Goal: Task Accomplishment & Management: Use online tool/utility

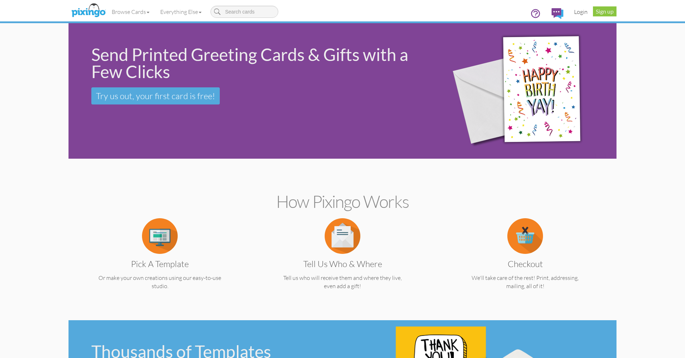
click at [581, 14] on link "Login" at bounding box center [580, 12] width 24 height 18
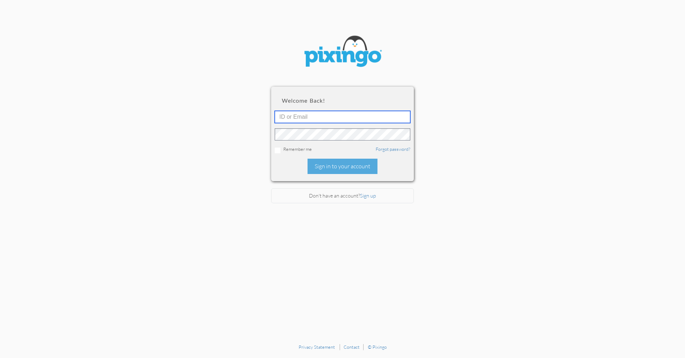
type input "[PERSON_NAME][EMAIL_ADDRESS][DOMAIN_NAME]"
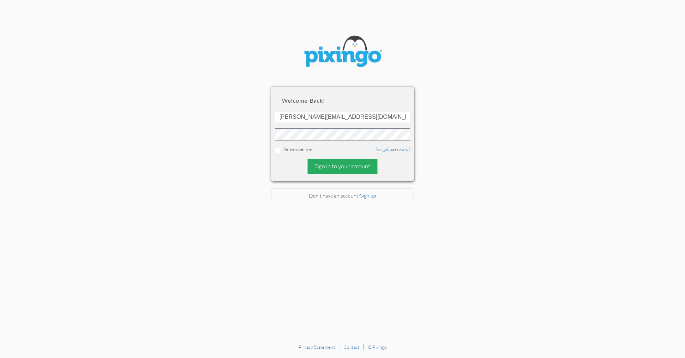
click at [329, 162] on div "Sign in to your account" at bounding box center [342, 166] width 70 height 15
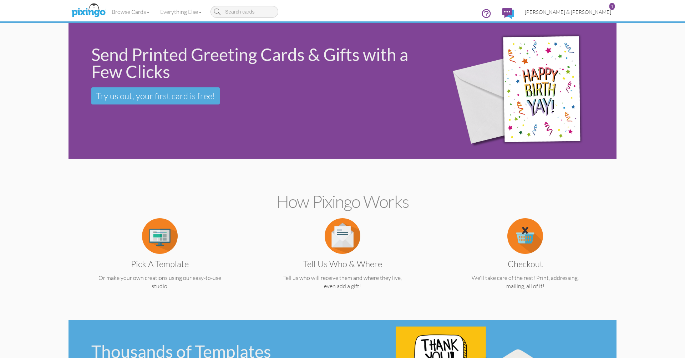
click at [579, 12] on span "[PERSON_NAME] & [PERSON_NAME]" at bounding box center [567, 12] width 86 height 6
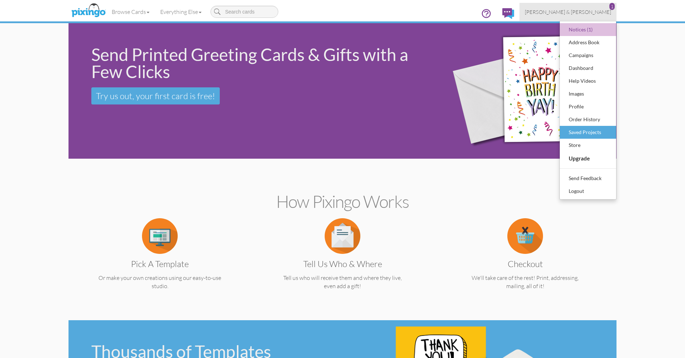
click at [578, 132] on div "Saved Projects" at bounding box center [588, 132] width 42 height 11
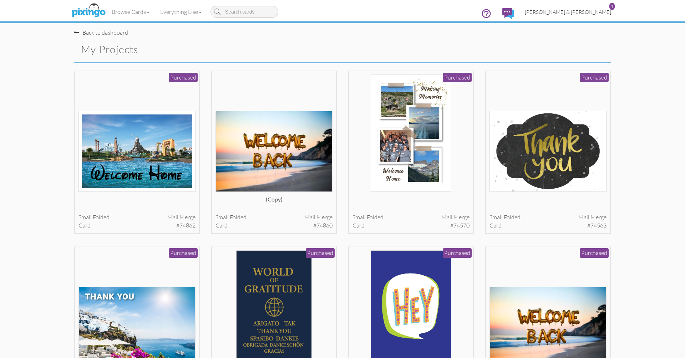
click at [573, 13] on span "[PERSON_NAME] & [PERSON_NAME]" at bounding box center [567, 12] width 86 height 6
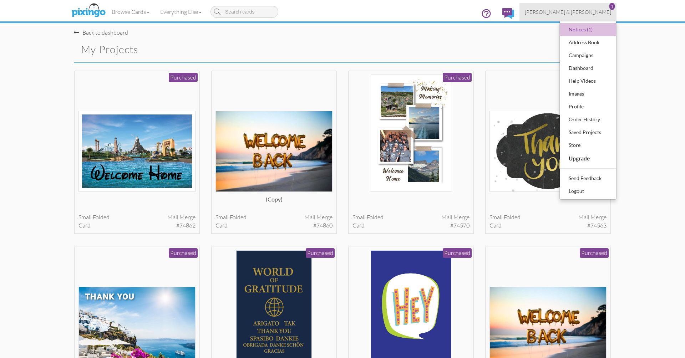
click at [508, 55] on div "Back to dashboard My Projects" at bounding box center [342, 46] width 548 height 34
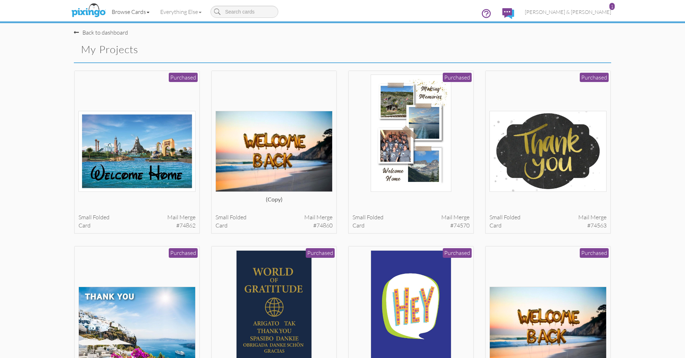
click at [143, 12] on link "Browse Cards" at bounding box center [130, 12] width 48 height 18
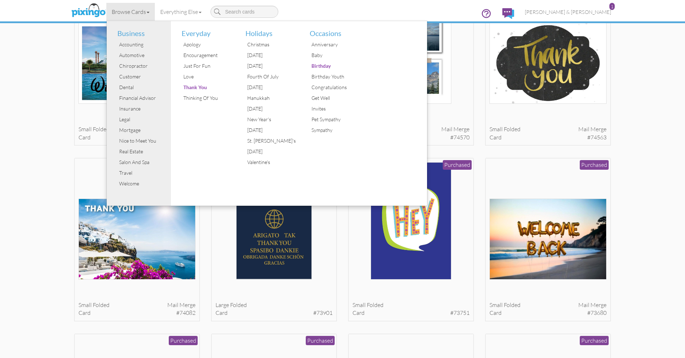
scroll to position [97, 0]
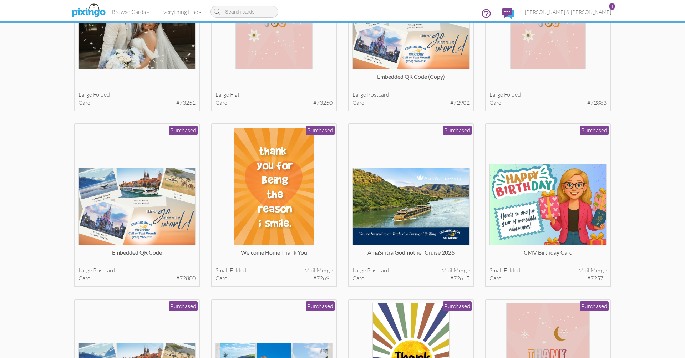
scroll to position [830, 0]
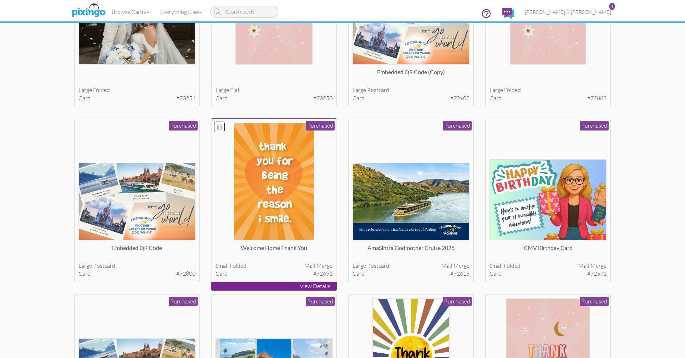
click at [324, 180] on div at bounding box center [273, 181] width 117 height 117
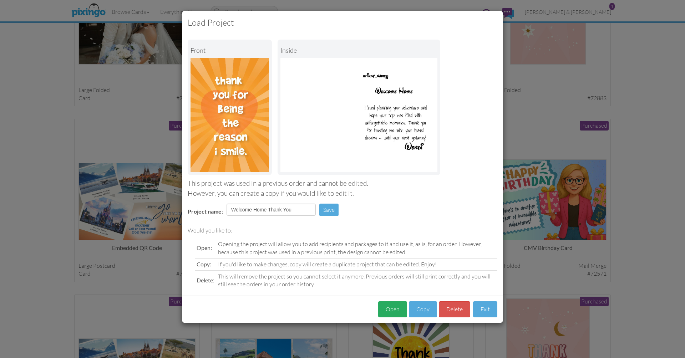
click at [393, 308] on button "Open" at bounding box center [392, 309] width 29 height 16
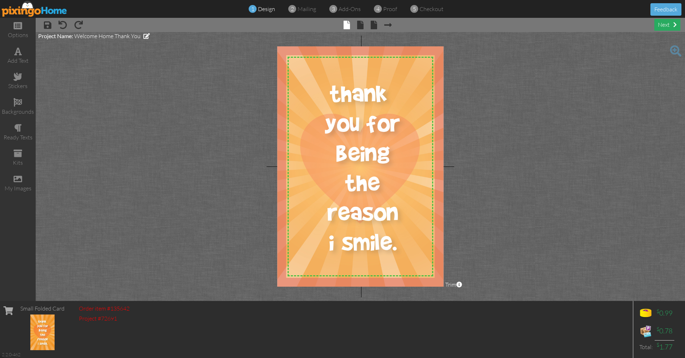
click at [662, 24] on div "next" at bounding box center [667, 25] width 26 height 12
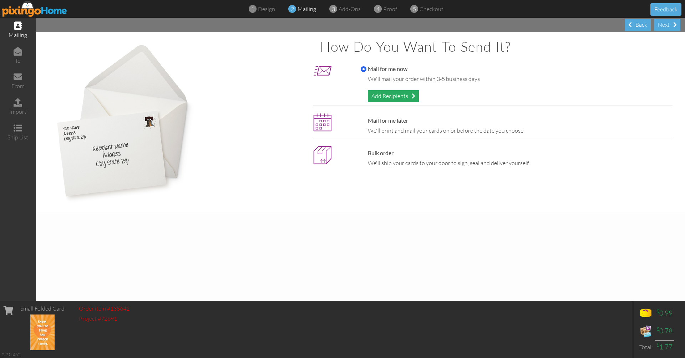
click at [395, 94] on div "Add Recipients" at bounding box center [393, 96] width 51 height 12
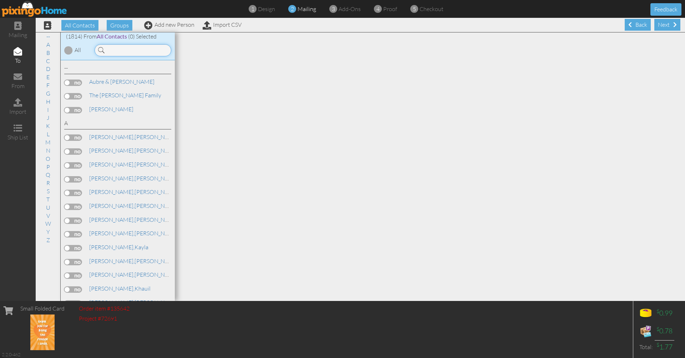
click at [139, 52] on input at bounding box center [132, 50] width 77 height 12
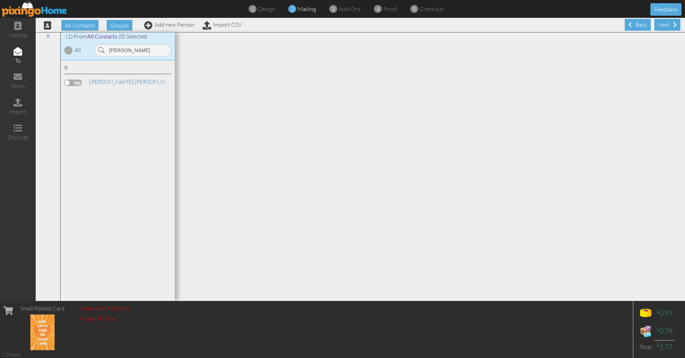
click at [73, 82] on label at bounding box center [73, 83] width 18 height 6
click at [0, 0] on input "checkbox" at bounding box center [0, 0] width 0 height 0
click at [100, 81] on span "[PERSON_NAME]," at bounding box center [111, 81] width 45 height 7
click at [131, 49] on input "[PERSON_NAME]" at bounding box center [132, 50] width 77 height 12
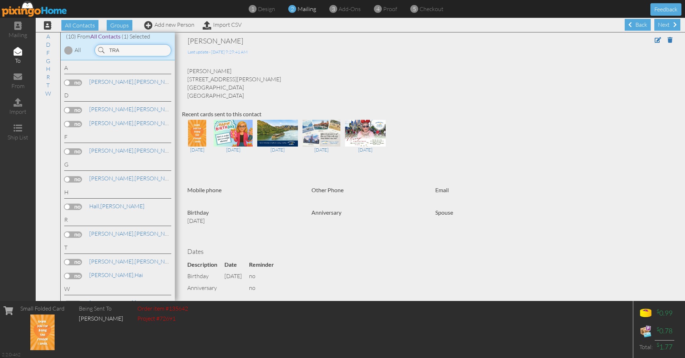
click at [132, 50] on input "TRA" at bounding box center [132, 50] width 77 height 12
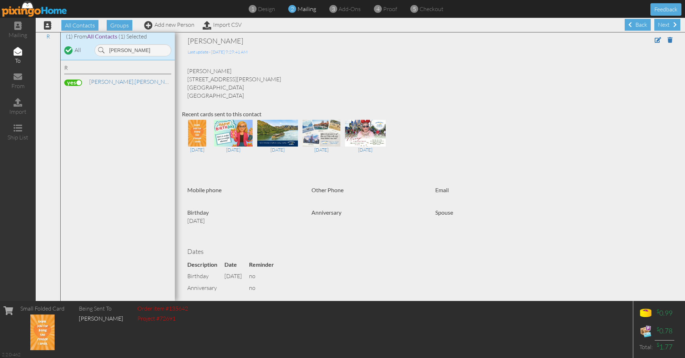
click at [71, 82] on label at bounding box center [73, 83] width 18 height 6
click at [0, 0] on input "checkbox" at bounding box center [0, 0] width 0 height 0
click at [141, 52] on input "[PERSON_NAME]" at bounding box center [132, 50] width 77 height 12
click at [74, 82] on label at bounding box center [73, 83] width 18 height 6
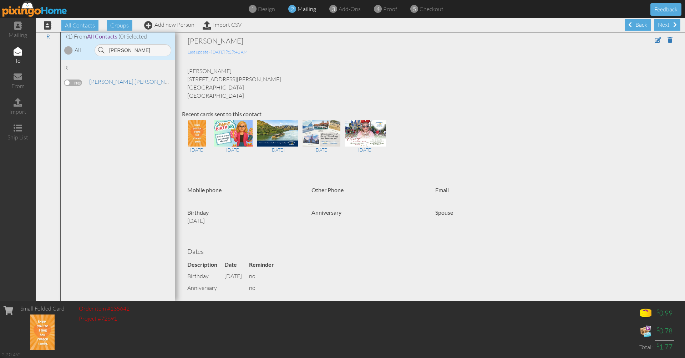
click at [0, 0] on input "checkbox" at bounding box center [0, 0] width 0 height 0
click at [98, 79] on span "[PERSON_NAME]," at bounding box center [111, 81] width 45 height 7
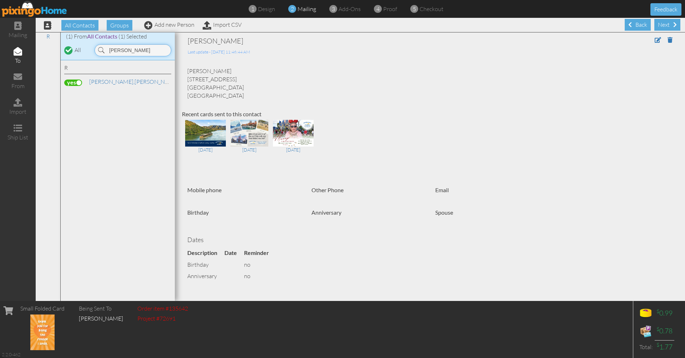
click at [129, 51] on input "[PERSON_NAME]" at bounding box center [132, 50] width 77 height 12
click at [112, 85] on link "[PERSON_NAME]" at bounding box center [133, 81] width 91 height 9
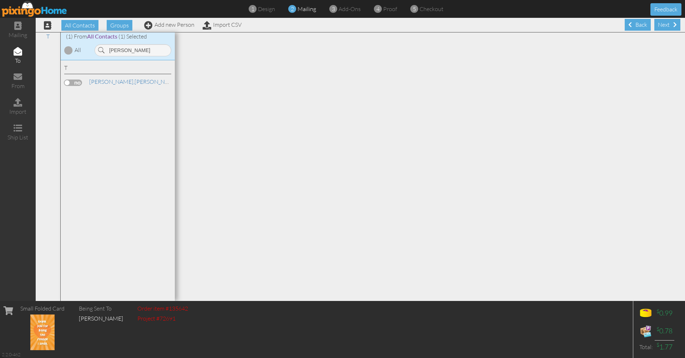
click at [77, 82] on label at bounding box center [73, 83] width 18 height 6
click at [0, 0] on input "checkbox" at bounding box center [0, 0] width 0 height 0
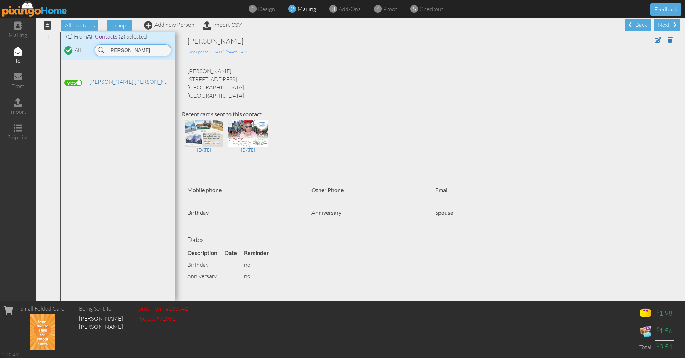
click at [126, 50] on input "[PERSON_NAME]" at bounding box center [132, 50] width 77 height 12
click at [78, 83] on label at bounding box center [73, 83] width 18 height 6
click at [0, 0] on input "checkbox" at bounding box center [0, 0] width 0 height 0
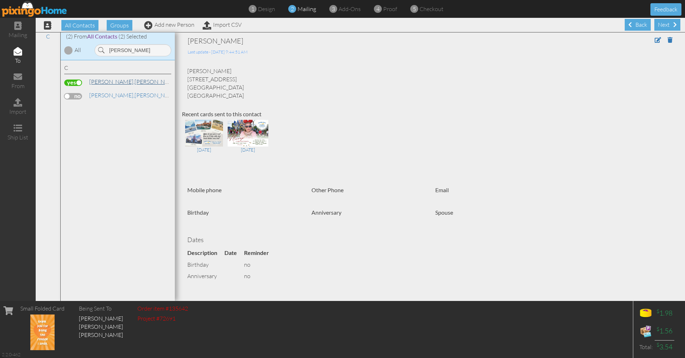
click at [101, 83] on span "[PERSON_NAME]," at bounding box center [111, 81] width 45 height 7
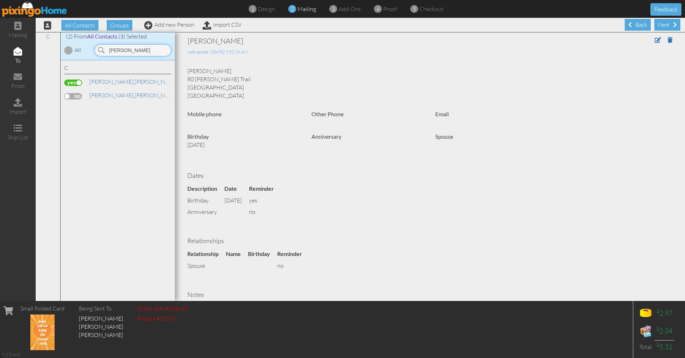
click at [127, 52] on input "[PERSON_NAME]" at bounding box center [132, 50] width 77 height 12
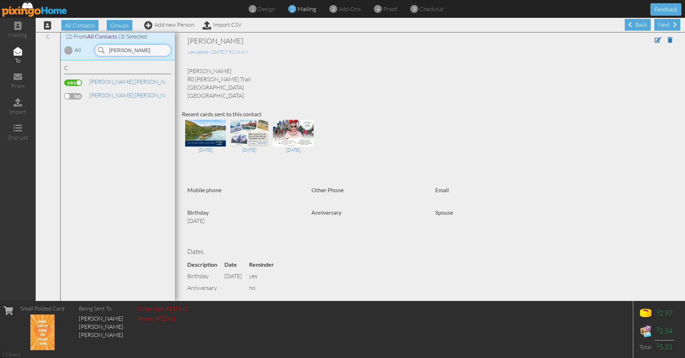
click at [127, 52] on input "[PERSON_NAME]" at bounding box center [132, 50] width 77 height 12
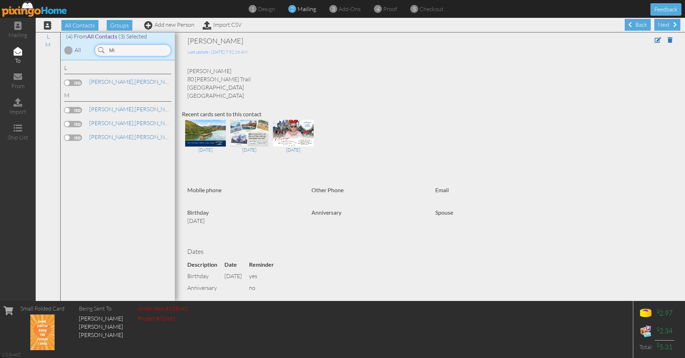
type input "M"
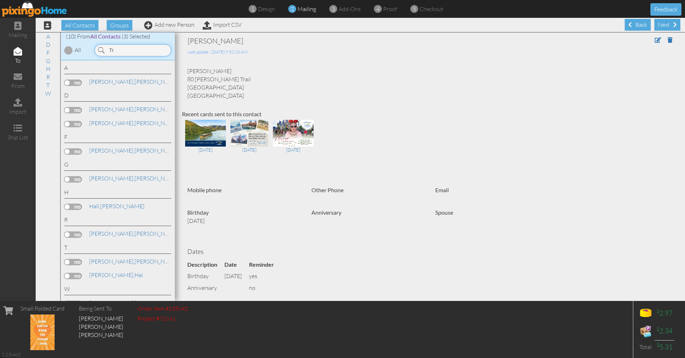
type input "T"
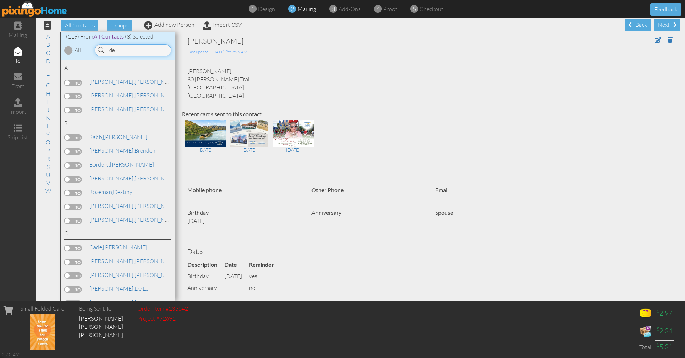
type input "d"
type input "jenni"
